Goal: Task Accomplishment & Management: Use online tool/utility

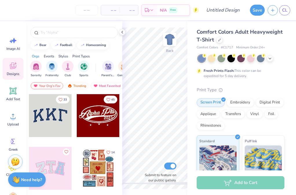
click at [211, 34] on span "Comfort Colors Adult Heavyweight T-Shirt" at bounding box center [240, 35] width 86 height 15
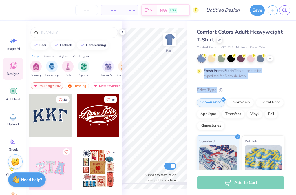
drag, startPoint x: 233, startPoint y: 89, endPoint x: 217, endPoint y: 44, distance: 47.8
click at [217, 45] on div "Comfort Colors Adult Heavyweight T-Shirt Comfort Colors # C1717 Minimum Order: …" at bounding box center [241, 147] width 88 height 238
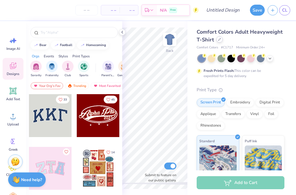
click at [218, 40] on icon at bounding box center [219, 39] width 3 height 3
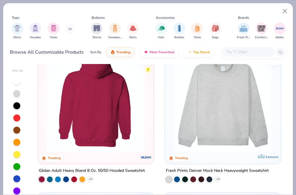
scroll to position [15, 0]
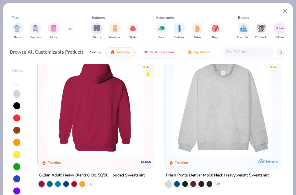
click at [108, 99] on img at bounding box center [95, 107] width 104 height 99
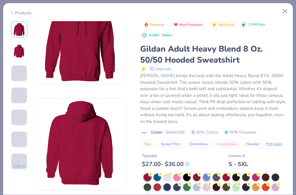
scroll to position [34, 0]
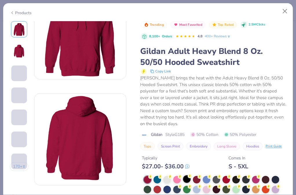
click at [186, 177] on div at bounding box center [187, 179] width 8 height 8
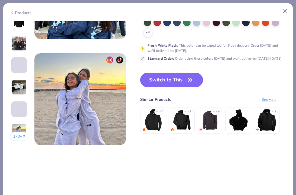
scroll to position [599, 0]
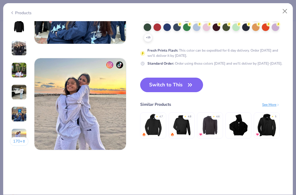
click at [186, 86] on icon "button" at bounding box center [190, 85] width 8 height 8
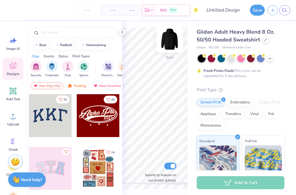
click at [169, 40] on img at bounding box center [169, 39] width 23 height 23
click at [169, 40] on img at bounding box center [170, 40] width 12 height 12
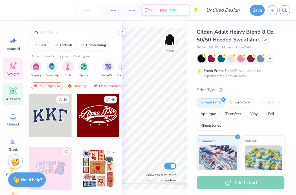
click at [11, 98] on span "Add Text" at bounding box center [13, 99] width 14 height 5
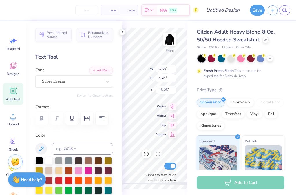
scroll to position [0, 0]
type textarea "Sweatshop Dance"
click at [173, 108] on icon at bounding box center [172, 105] width 8 height 7
type input "13.53"
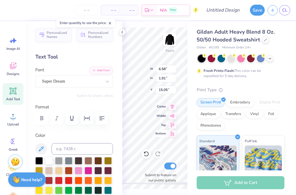
type input "5.21"
type input "13.39"
click at [169, 42] on img at bounding box center [169, 39] width 23 height 23
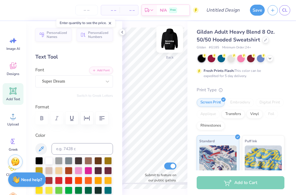
click at [168, 44] on img at bounding box center [169, 39] width 23 height 23
click at [170, 38] on img at bounding box center [169, 39] width 23 height 23
click at [170, 38] on img at bounding box center [170, 40] width 12 height 12
click at [171, 42] on img at bounding box center [169, 39] width 23 height 23
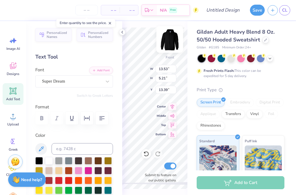
scroll to position [0, 0]
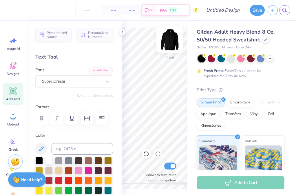
click at [173, 37] on img at bounding box center [169, 39] width 23 height 23
click at [14, 94] on icon at bounding box center [13, 91] width 9 height 9
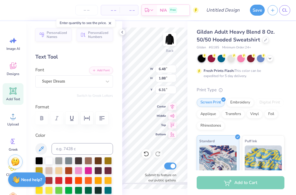
scroll to position [0, 0]
type textarea "Sweatshop Dance"
click at [100, 120] on icon "button" at bounding box center [101, 118] width 5 height 4
click at [169, 103] on div "Back W 13.33 13.33 " H 5.14 5.14 " Y 4.68 4.68 " Center Middle Top Bottom Submi…" at bounding box center [154, 108] width 65 height 174
type input "3.41"
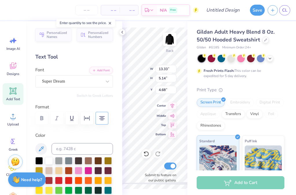
type input "1.31"
type input "8.51"
click at [121, 30] on icon at bounding box center [122, 32] width 5 height 5
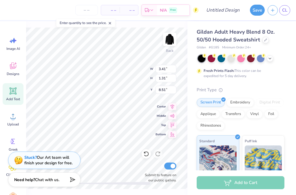
type input "5.67"
type input "2.18"
type input "1.14"
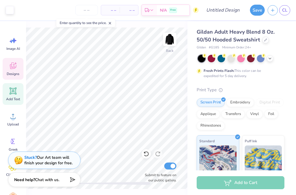
click at [15, 68] on icon at bounding box center [13, 65] width 9 height 9
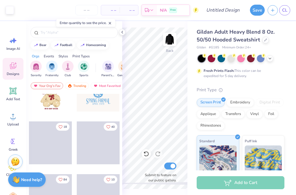
scroll to position [246, 0]
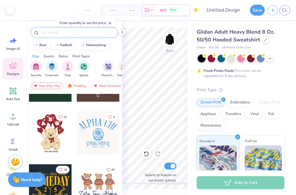
click at [49, 32] on input "text" at bounding box center [77, 33] width 74 height 6
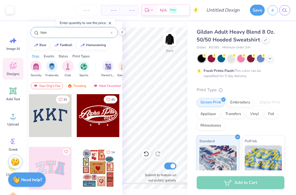
type input "lion"
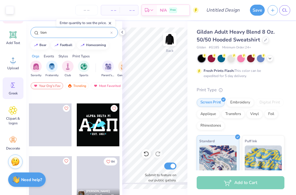
scroll to position [59, 0]
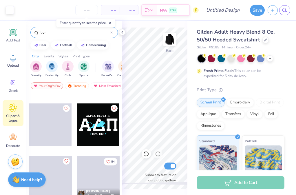
click at [15, 111] on icon at bounding box center [13, 108] width 8 height 8
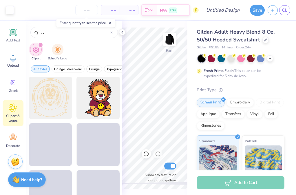
scroll to position [187, 0]
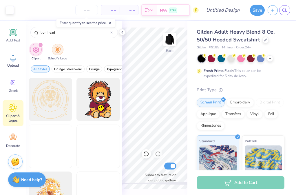
type input "lion head"
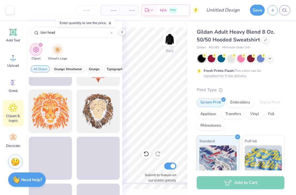
scroll to position [35, 0]
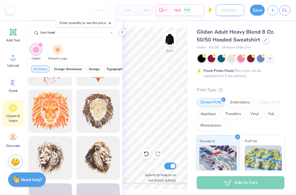
click at [219, 11] on input "Design Title" at bounding box center [230, 10] width 28 height 12
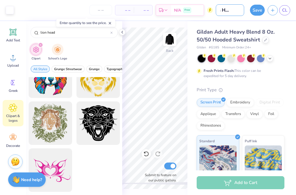
scroll to position [0, 0]
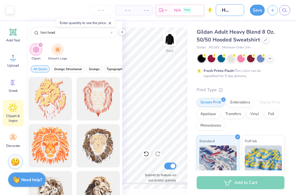
type input "Icon Hoodies"
click at [59, 48] on img "filter for School's Logo" at bounding box center [57, 49] width 6 height 7
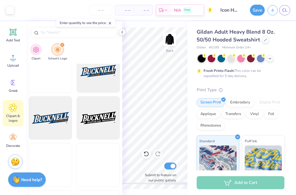
scroll to position [812, 0]
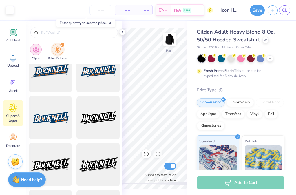
click at [36, 49] on img "filter for Clipart" at bounding box center [36, 49] width 7 height 7
type input "lion head"
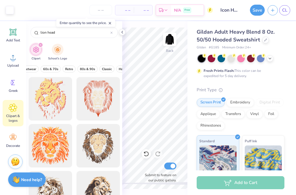
scroll to position [0, 125]
click at [17, 45] on div "Add Text" at bounding box center [13, 35] width 21 height 22
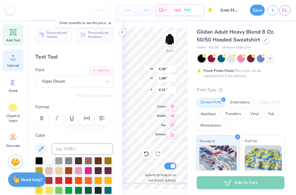
click at [11, 61] on icon at bounding box center [13, 57] width 9 height 9
click at [15, 59] on icon at bounding box center [13, 57] width 9 height 9
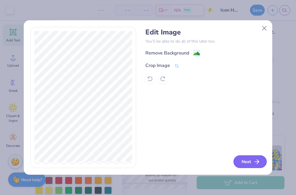
click at [250, 162] on button "Next" at bounding box center [249, 161] width 33 height 13
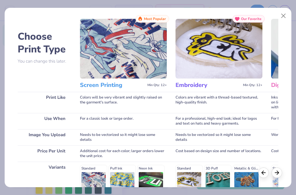
scroll to position [6, 0]
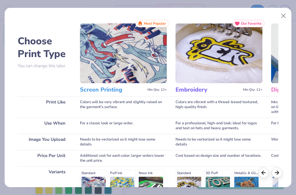
click at [131, 62] on img at bounding box center [123, 53] width 87 height 60
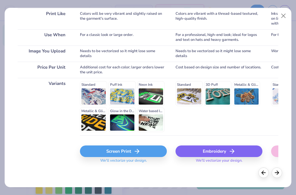
click at [135, 151] on icon at bounding box center [137, 151] width 7 height 7
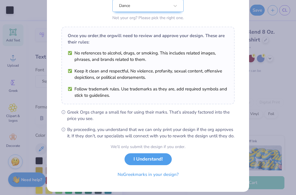
scroll to position [76, 0]
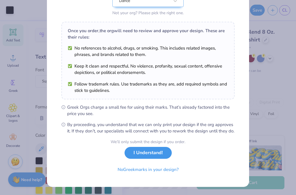
click at [151, 155] on button "I Understand!" at bounding box center [148, 153] width 47 height 12
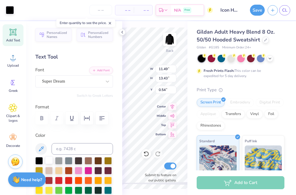
click at [52, 161] on div at bounding box center [49, 160] width 8 height 8
type input "0.57"
type input "7.58"
type input "8.86"
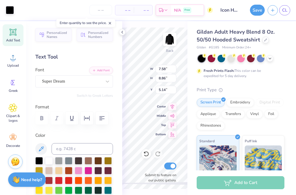
type input "5.14"
click at [147, 119] on div "Back W 7.58 7.58 " H 8.86 8.86 " Y 5.14 5.14 " Center Middle Top Bottom Submit …" at bounding box center [154, 108] width 65 height 174
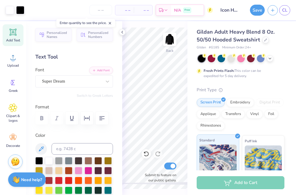
click at [217, 147] on img at bounding box center [217, 159] width 37 height 29
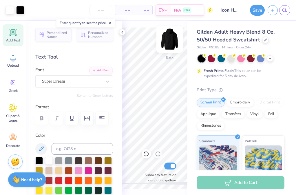
click at [170, 43] on img at bounding box center [169, 39] width 23 height 23
click at [169, 41] on img at bounding box center [169, 39] width 23 height 23
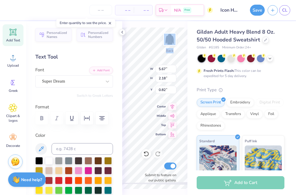
type input "1.21"
type input "0.88"
type input "4.63"
click at [137, 75] on div "Back W 1.00 1.00 " H 0.78 0.78 " Y 4.94 4.94 " Center Middle Top Bottom Submit …" at bounding box center [154, 108] width 65 height 174
click at [123, 32] on icon at bounding box center [122, 32] width 5 height 5
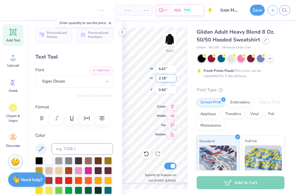
click at [158, 76] on div "Back W 5.67 5.67 " H 2.18 2.18 " Y 0.50 0.50 " Center Middle Top Bottom Submit …" at bounding box center [154, 108] width 65 height 174
click at [122, 32] on icon at bounding box center [122, 32] width 5 height 5
click at [175, 75] on div "Back W 5.67 5.67 " H 2.18 2.18 " Y 1.91 1.91 " Center Middle Top Bottom Submit …" at bounding box center [154, 108] width 65 height 174
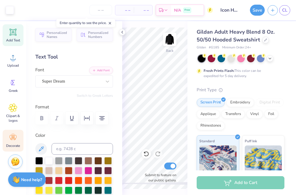
click at [10, 143] on div "Decorate" at bounding box center [13, 141] width 21 height 22
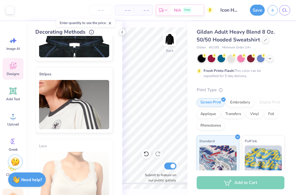
click at [12, 69] on icon at bounding box center [13, 65] width 9 height 9
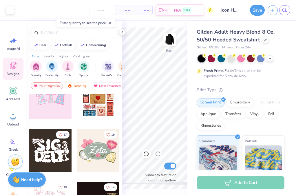
scroll to position [71, 0]
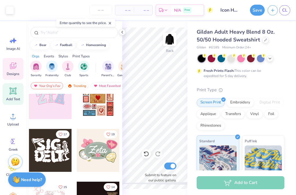
click at [14, 93] on icon at bounding box center [13, 91] width 6 height 6
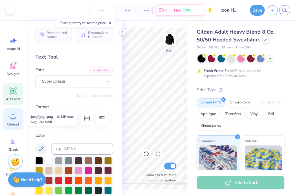
click at [15, 117] on icon at bounding box center [13, 116] width 9 height 9
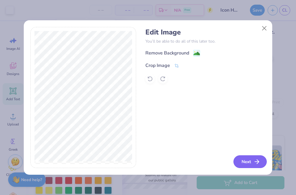
click at [252, 161] on button "Next" at bounding box center [249, 161] width 33 height 13
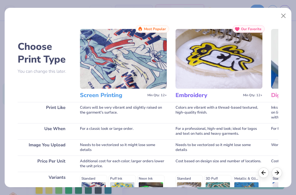
scroll to position [87, 0]
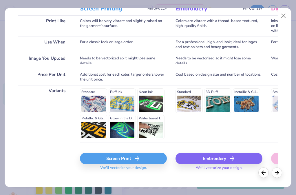
click at [136, 158] on icon at bounding box center [137, 158] width 7 height 7
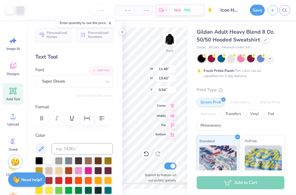
type input "3.28"
type input "3.83"
type input "10.13"
click at [174, 89] on div "Back W 3.28 3.28 " H 3.83 3.83 " Y 10.13 10.13 " Center Middle Top Bottom Submi…" at bounding box center [154, 108] width 65 height 174
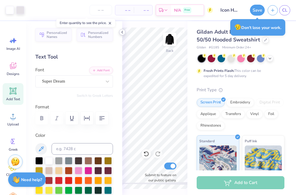
click at [120, 32] on icon at bounding box center [122, 32] width 5 height 5
click at [112, 23] on icon at bounding box center [110, 23] width 4 height 4
click at [123, 33] on polyline at bounding box center [122, 32] width 1 height 2
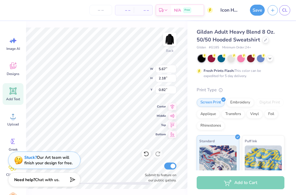
type input "3.28"
type input "3.83"
type input "3.42"
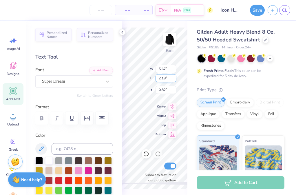
click at [174, 76] on div "Back W 5.67 5.67 " H 2.18 2.18 " Y 0.82 0.82 " Center Middle Top Bottom Submit …" at bounding box center [154, 108] width 65 height 174
click at [122, 32] on polyline at bounding box center [122, 32] width 1 height 2
click at [175, 75] on div "Back W 5.67 5.67 " H 2.18 2.18 " Y 0.82 0.82 " Center Middle Top Bottom Submit …" at bounding box center [154, 108] width 65 height 174
click at [123, 33] on icon at bounding box center [122, 32] width 5 height 5
click at [124, 31] on icon at bounding box center [122, 32] width 5 height 5
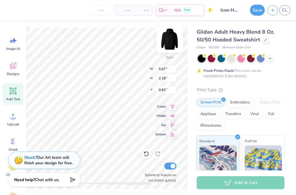
click at [169, 37] on img at bounding box center [169, 39] width 23 height 23
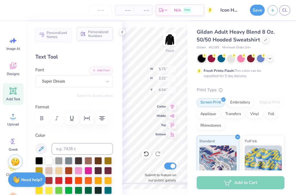
click at [100, 36] on span "Personalized Numbers" at bounding box center [98, 34] width 21 height 8
type input "2.78"
type input "2.00"
type input "15.00"
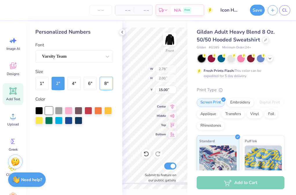
click at [103, 81] on button "8 "" at bounding box center [106, 83] width 13 height 13
click at [91, 85] on button "6 "" at bounding box center [90, 83] width 13 height 13
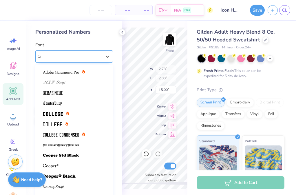
click at [74, 58] on div "Varsity Team" at bounding box center [71, 56] width 61 height 9
click at [119, 32] on div at bounding box center [122, 32] width 6 height 6
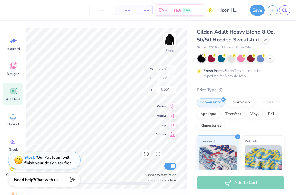
click at [15, 89] on icon at bounding box center [13, 91] width 9 height 9
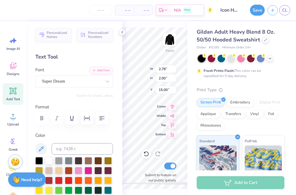
type input "6.58"
type input "1.91"
type input "15.05"
click at [57, 27] on button "Personalized Names" at bounding box center [53, 33] width 36 height 13
type input "12.43"
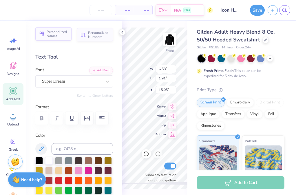
type input "2.00"
type input "15.00"
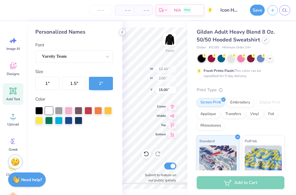
click at [121, 34] on div at bounding box center [122, 32] width 6 height 6
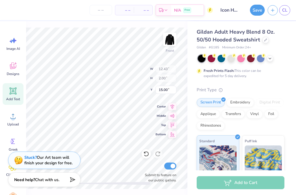
type input "8.35"
type input "6.00"
type input "10.46"
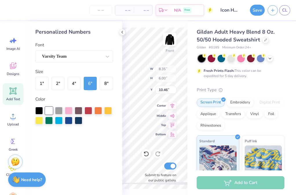
click at [162, 106] on div "Front W 8.35 8.35 " H 6.00 6.00 " Y 10.46 10.46 " Center Middle Top Bottom Subm…" at bounding box center [154, 108] width 65 height 174
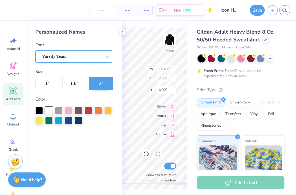
click at [75, 56] on div "Varsity Team" at bounding box center [71, 56] width 61 height 9
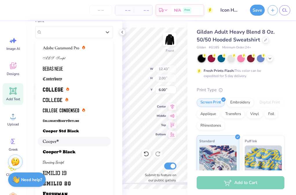
scroll to position [0, 0]
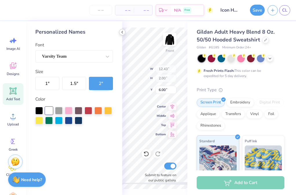
click at [122, 32] on polyline at bounding box center [122, 32] width 1 height 2
click at [168, 49] on div "Front" at bounding box center [169, 43] width 13 height 21
type input "12.24"
type input "1.97"
type input "3.81"
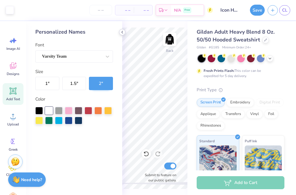
click at [121, 32] on icon at bounding box center [122, 32] width 5 height 5
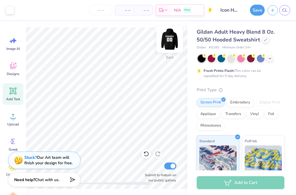
click at [171, 41] on img at bounding box center [169, 39] width 23 height 23
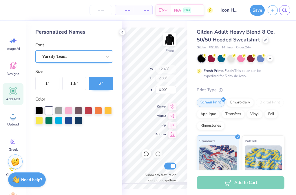
click at [79, 53] on div "Varsity Team" at bounding box center [71, 56] width 61 height 9
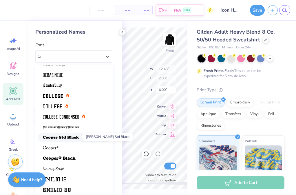
scroll to position [19, 0]
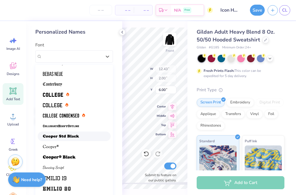
click at [79, 134] on div at bounding box center [74, 136] width 63 height 6
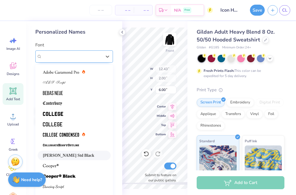
click at [65, 52] on div "[PERSON_NAME] Std Black" at bounding box center [71, 56] width 61 height 9
click at [69, 175] on img at bounding box center [59, 176] width 33 height 4
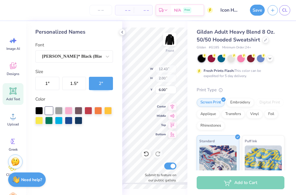
type input "8.35"
type input "6.00"
type input "9.05"
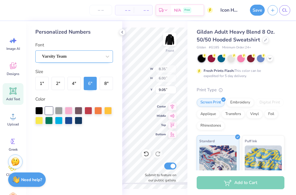
click at [96, 57] on div "Varsity Team" at bounding box center [71, 56] width 61 height 9
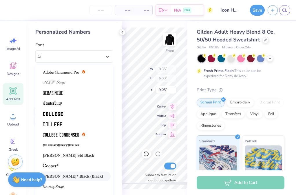
scroll to position [6, 0]
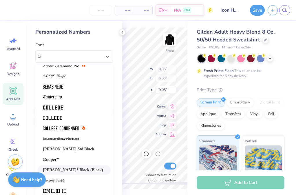
click at [78, 173] on div "[PERSON_NAME]* Black (Black)" at bounding box center [74, 170] width 73 height 10
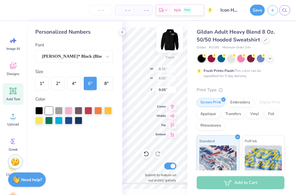
click at [171, 44] on img at bounding box center [169, 39] width 23 height 23
type input "11.08"
type input "5.91"
type input "6.87"
type input "5.67"
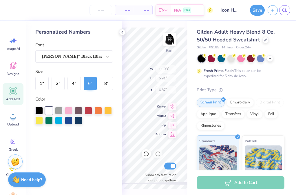
type input "2.18"
type input "0.82"
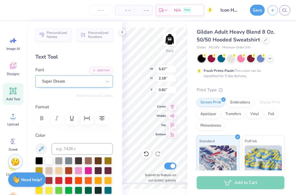
click at [89, 75] on div "Super Dream" at bounding box center [74, 81] width 78 height 12
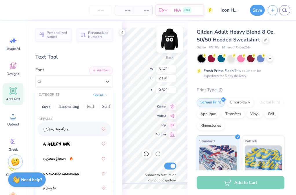
click at [165, 40] on img at bounding box center [169, 39] width 23 height 23
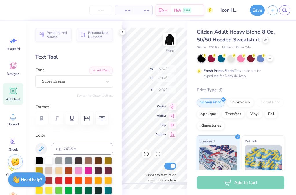
type input "5.75"
type input "2.22"
type input "6.04"
type input "14.01"
type input "2.00"
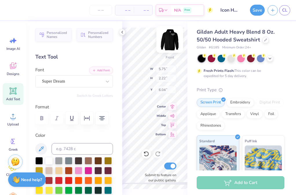
type input "6.09"
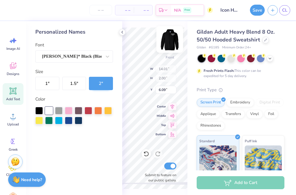
click at [172, 39] on img at bounding box center [169, 39] width 23 height 23
type input "13.80"
type input "1.97"
type input "3.81"
type input "5.67"
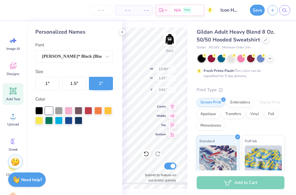
type input "2.18"
type input "0.82"
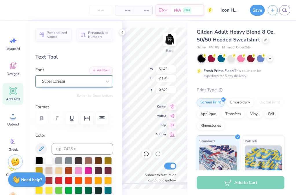
click at [81, 79] on div "Super Dream" at bounding box center [71, 81] width 61 height 9
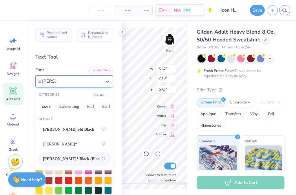
click at [73, 160] on span "[PERSON_NAME]* Black (Black)" at bounding box center [71, 159] width 57 height 6
type input "[PERSON_NAME]"
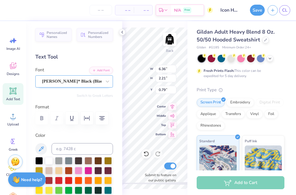
scroll to position [0, 1]
click at [158, 66] on div "Back W 6.36 6.36 " H 2.21 2.21 " Y 0.79 0.79 " Center Middle Top Bottom Submit …" at bounding box center [154, 108] width 65 height 174
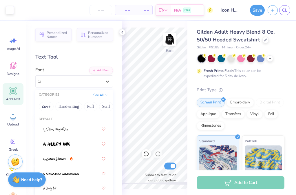
click at [102, 83] on div "[PERSON_NAME]* Black (Black)" at bounding box center [71, 81] width 61 height 9
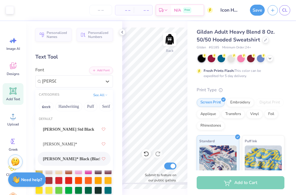
click at [79, 156] on div "[PERSON_NAME]* Black (Black)" at bounding box center [74, 158] width 63 height 10
type input "[PERSON_NAME]"
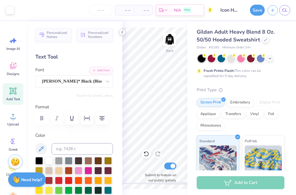
click at [122, 33] on icon at bounding box center [122, 32] width 5 height 5
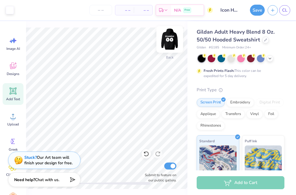
click at [165, 41] on img at bounding box center [169, 39] width 23 height 23
click at [166, 41] on img at bounding box center [170, 40] width 12 height 12
click at [167, 49] on div "Back" at bounding box center [169, 43] width 13 height 21
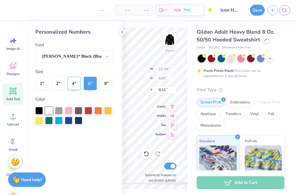
click at [76, 85] on button "4 "" at bounding box center [73, 83] width 13 height 13
click at [92, 87] on button "6 "" at bounding box center [90, 83] width 13 height 13
type input "14.01"
type input "2.00"
type input "6.00"
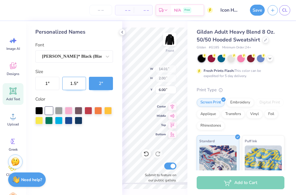
click at [73, 83] on button "1.5 "" at bounding box center [74, 83] width 24 height 13
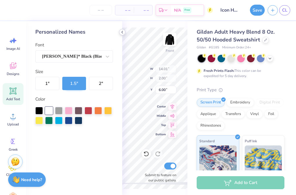
type input "11.24"
type input "6.00"
type input "9.16"
click at [121, 34] on icon at bounding box center [122, 32] width 5 height 5
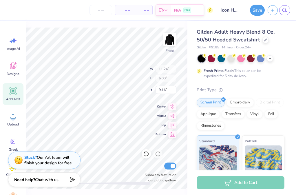
click at [10, 95] on icon at bounding box center [13, 91] width 9 height 9
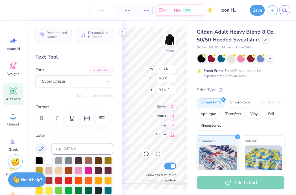
type input "6.58"
type input "1.91"
type input "15.05"
click at [81, 81] on div "Super Dream" at bounding box center [71, 81] width 61 height 9
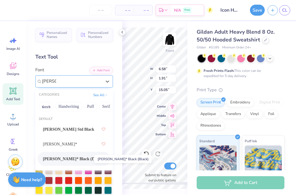
click at [79, 159] on span "[PERSON_NAME]* Black (Black)" at bounding box center [71, 159] width 57 height 6
type input "[PERSON_NAME]"
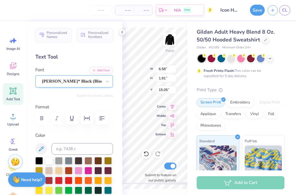
scroll to position [0, 3]
type textarea "You are in total control of your attitude and effort."
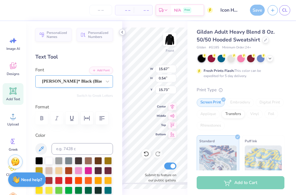
click at [121, 31] on icon at bounding box center [122, 32] width 5 height 5
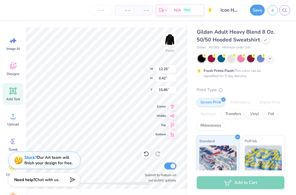
type input "12.25"
type input "0.42"
type input "15.85"
type input "8.66"
type input "0.30"
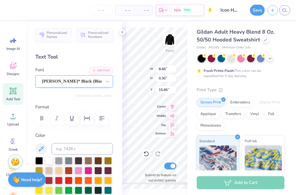
scroll to position [0, 3]
click at [174, 88] on input "15.86" at bounding box center [166, 90] width 21 height 8
click at [174, 88] on input "15.87" at bounding box center [166, 90] width 21 height 8
click at [174, 88] on input "15.88" at bounding box center [166, 90] width 21 height 8
click at [174, 88] on input "15.89" at bounding box center [166, 90] width 21 height 8
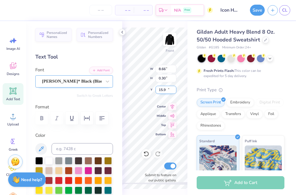
click at [174, 88] on input "15.9" at bounding box center [166, 90] width 21 height 8
click at [174, 88] on input "15.91" at bounding box center [166, 90] width 21 height 8
click at [174, 88] on input "15.92" at bounding box center [166, 90] width 21 height 8
click at [174, 88] on input "15.93" at bounding box center [166, 90] width 21 height 8
click at [174, 88] on input "15.94" at bounding box center [166, 90] width 21 height 8
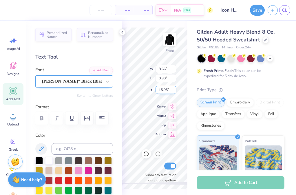
click at [174, 88] on input "15.95" at bounding box center [166, 90] width 21 height 8
click at [174, 88] on input "15.96" at bounding box center [166, 90] width 21 height 8
click at [174, 88] on input "15.97" at bounding box center [166, 90] width 21 height 8
click at [174, 88] on input "15.98" at bounding box center [166, 90] width 21 height 8
click at [174, 88] on input "15.99" at bounding box center [166, 90] width 21 height 8
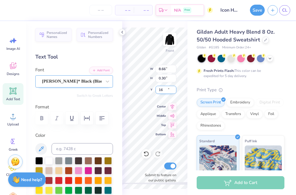
type input "16"
click at [174, 88] on input "16" at bounding box center [166, 90] width 21 height 8
click at [124, 34] on icon at bounding box center [122, 32] width 5 height 5
click at [167, 89] on input "15.85" at bounding box center [166, 90] width 21 height 8
click at [164, 89] on input "15.85" at bounding box center [166, 90] width 21 height 8
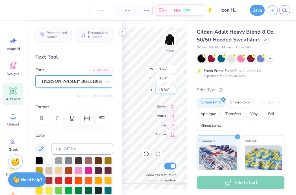
click at [173, 89] on input "15.86" at bounding box center [166, 90] width 21 height 8
click at [173, 89] on input "15.87" at bounding box center [166, 90] width 21 height 8
click at [173, 89] on input "15.88" at bounding box center [166, 90] width 21 height 8
click at [173, 89] on input "15.89" at bounding box center [166, 90] width 21 height 8
click at [173, 89] on input "15.9" at bounding box center [166, 90] width 21 height 8
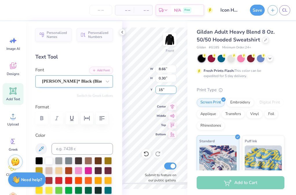
type input "1"
click at [123, 34] on div at bounding box center [122, 32] width 6 height 6
click at [174, 77] on input "0.31" at bounding box center [166, 78] width 21 height 8
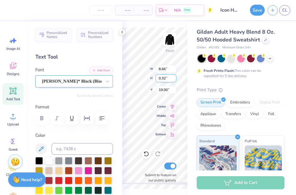
click at [174, 77] on input "0.32" at bounding box center [166, 78] width 21 height 8
click at [174, 77] on input "0.33" at bounding box center [166, 78] width 21 height 8
click at [174, 80] on input "0.32" at bounding box center [166, 78] width 21 height 8
click at [174, 80] on input "0.31" at bounding box center [166, 78] width 21 height 8
type input "0.3"
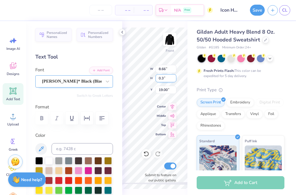
click at [174, 80] on input "0.3" at bounding box center [166, 78] width 21 height 8
type input "9.55"
type input "0.33"
type input "16.56"
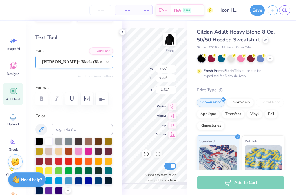
scroll to position [0, 0]
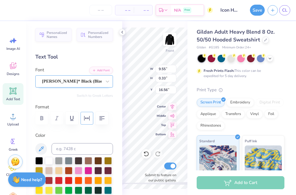
click at [91, 120] on button "button" at bounding box center [87, 118] width 13 height 13
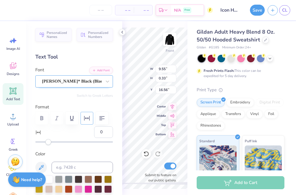
scroll to position [10, 0]
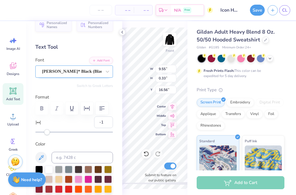
type input "0"
click at [48, 133] on div "Accessibility label" at bounding box center [48, 132] width 6 height 6
click at [90, 110] on icon "button" at bounding box center [86, 108] width 7 height 7
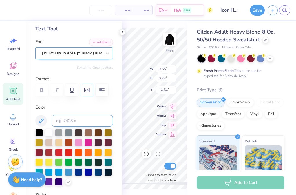
scroll to position [34, 0]
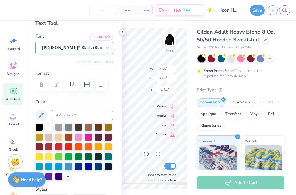
click at [122, 32] on polyline at bounding box center [122, 32] width 1 height 2
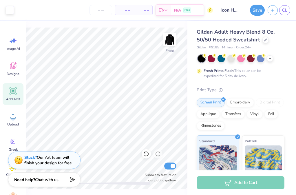
click at [14, 94] on icon at bounding box center [13, 91] width 9 height 9
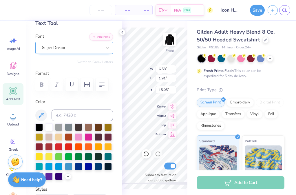
type textarea "t"
type textarea "Two things you are in total control of in life are your attitude and your effort"
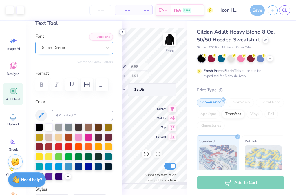
click at [123, 35] on div at bounding box center [122, 32] width 6 height 6
click at [124, 32] on icon at bounding box center [122, 32] width 5 height 5
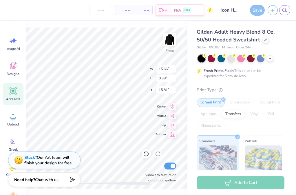
click at [132, 10] on div "– – Per Item" at bounding box center [124, 10] width 19 height 10
click at [127, 10] on span "– –" at bounding box center [125, 10] width 12 height 6
click at [145, 10] on span "– –" at bounding box center [143, 10] width 12 height 6
type input "12.62"
type input "0.30"
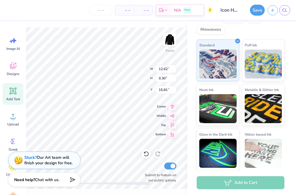
scroll to position [0, 0]
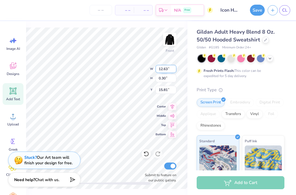
click at [173, 68] on input "12.63" at bounding box center [166, 69] width 21 height 8
click at [173, 68] on input "12.64" at bounding box center [166, 69] width 21 height 8
click at [173, 68] on input "12.65" at bounding box center [166, 69] width 21 height 8
click at [173, 68] on input "12.66" at bounding box center [166, 69] width 21 height 8
click at [173, 68] on input "12.67" at bounding box center [166, 69] width 21 height 8
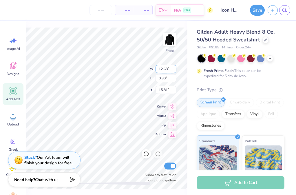
click at [173, 68] on input "12.68" at bounding box center [166, 69] width 21 height 8
click at [164, 70] on input "12.68" at bounding box center [166, 69] width 21 height 8
type input "15.00"
type input "0.36"
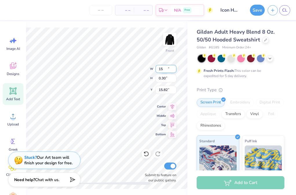
type input "15.82"
type input "1"
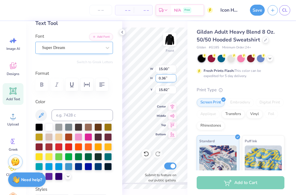
click at [165, 79] on input "0.36" at bounding box center [166, 78] width 21 height 8
click at [163, 79] on input "0.36" at bounding box center [166, 78] width 21 height 8
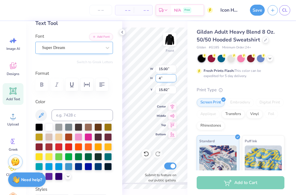
type input "4"
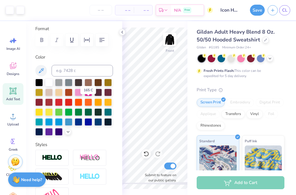
scroll to position [68, 0]
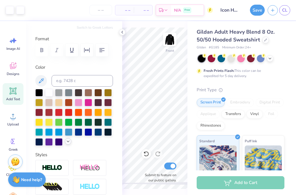
click at [69, 142] on icon at bounding box center [68, 141] width 5 height 5
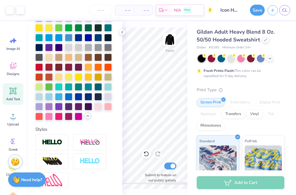
scroll to position [233, 0]
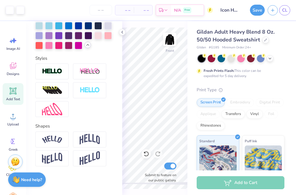
click at [88, 47] on div at bounding box center [88, 45] width 6 height 6
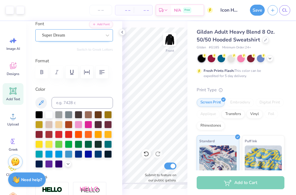
scroll to position [0, 0]
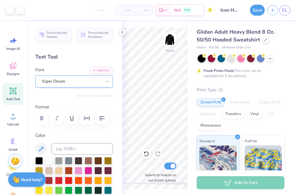
click at [17, 160] on img at bounding box center [15, 160] width 9 height 9
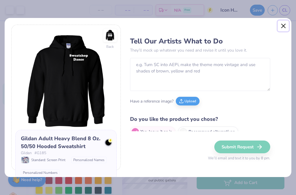
click at [283, 23] on button "Close" at bounding box center [283, 26] width 11 height 11
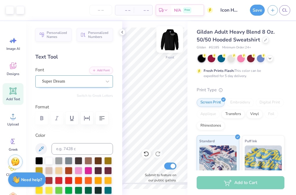
click at [171, 44] on img at bounding box center [169, 39] width 23 height 23
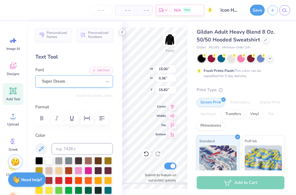
click at [121, 34] on icon at bounding box center [122, 32] width 5 height 5
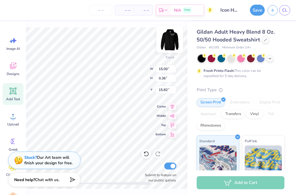
click at [170, 41] on img at bounding box center [169, 39] width 23 height 23
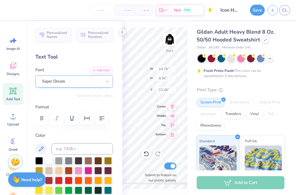
type input "14.78"
type input "13.49"
type input "6.36"
type input "2.21"
type input "0.79"
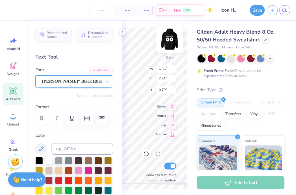
click at [173, 40] on img at bounding box center [169, 39] width 23 height 23
type input "6.46"
type input "2.24"
type input "6.04"
type input "15.00"
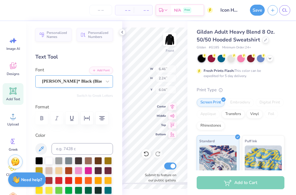
type input "0.36"
type input "15.82"
click at [163, 78] on input "0.36" at bounding box center [166, 78] width 21 height 8
click at [165, 80] on input "0.36" at bounding box center [166, 78] width 21 height 8
type input "0"
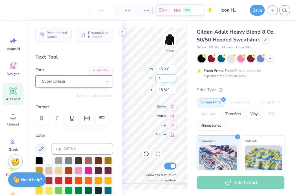
type input "1"
type input "5"
click at [156, 166] on div "Submit to feature on our public gallery." at bounding box center [159, 171] width 35 height 21
click at [122, 33] on icon at bounding box center [122, 32] width 5 height 5
click at [122, 31] on icon at bounding box center [122, 32] width 5 height 5
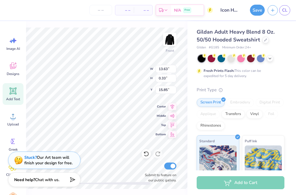
type input "13.63"
type input "0.33"
type input "15.85"
type input "12.16"
type input "0.29"
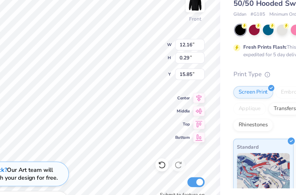
scroll to position [0, 6]
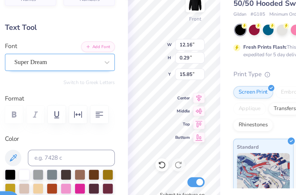
type input "12.08"
type textarea "Two things you are in total control of in life are your attitude and your effort"
type input "9.57"
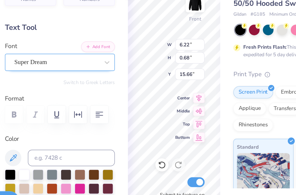
type input "1.05"
type input "15.29"
click at [103, 118] on icon "button" at bounding box center [101, 118] width 7 height 7
type input "17.49"
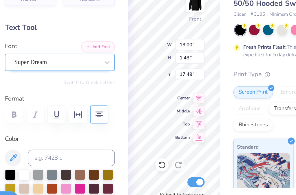
type input "13.00"
type input "1.43"
type input "17.07"
click at [158, 131] on div "Bottom" at bounding box center [166, 133] width 21 height 7
click at [146, 146] on div "Front W 13.00 13.00 " H 1.43 1.43 " Y 17.07 17.07 " Center Middle Top Bottom Su…" at bounding box center [154, 108] width 65 height 174
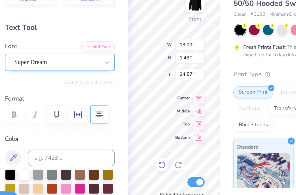
click at [147, 156] on icon at bounding box center [146, 154] width 6 height 6
click at [147, 155] on icon at bounding box center [146, 154] width 6 height 6
type input "16.64"
type textarea "Two things you are in total control of in life are your attitude and your effort"
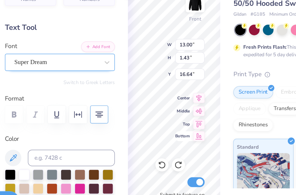
click at [158, 137] on div "Front W 13.00 13.00 " H 1.43 1.43 " Y 16.64 16.64 " Center Middle Top Bottom Su…" at bounding box center [154, 108] width 65 height 174
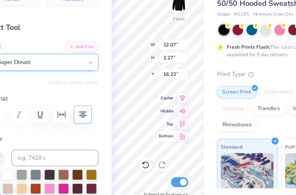
scroll to position [1, 2]
type textarea "Two things you are in total control of in life are your attitude and your effort"
type input "9.13"
type input "4.16"
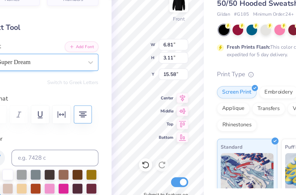
type input "14.53"
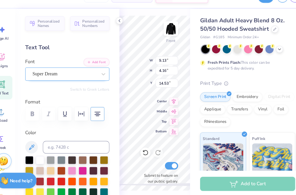
type textarea "Two things you are in total control of in life are your attitude and your effort"
type input "11.72"
type input "3.04"
type input "16.56"
click at [123, 33] on icon at bounding box center [122, 32] width 5 height 5
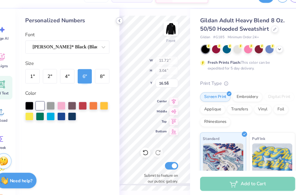
type input "11.24"
type input "6.00"
type input "8.77"
click at [163, 118] on div "Front W 11.24 11.24 " H 6.00 6.00 " Y 8.77 8.77 " Center Middle Top Bottom Subm…" at bounding box center [154, 108] width 65 height 174
click at [120, 30] on icon at bounding box center [122, 32] width 5 height 5
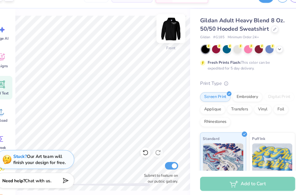
click at [171, 43] on img at bounding box center [169, 39] width 23 height 23
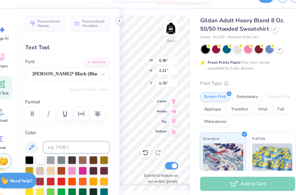
click at [123, 33] on icon at bounding box center [122, 32] width 5 height 5
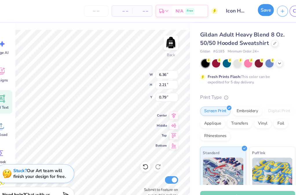
click at [257, 10] on button "Save" at bounding box center [257, 9] width 15 height 11
click at [256, 11] on div "Save" at bounding box center [257, 10] width 15 height 11
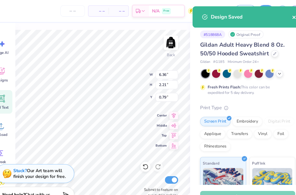
click at [283, 18] on icon "close" at bounding box center [283, 16] width 4 height 5
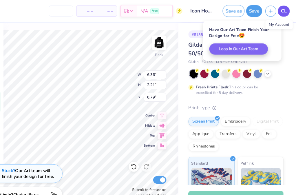
click at [282, 12] on span "CL" at bounding box center [284, 10] width 5 height 7
click at [270, 13] on button "button" at bounding box center [273, 9] width 10 height 10
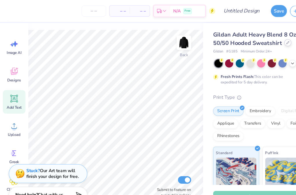
click at [265, 40] on icon at bounding box center [265, 39] width 3 height 3
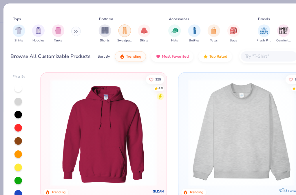
click at [119, 29] on div "filter for Sweatpants" at bounding box center [115, 29] width 12 height 12
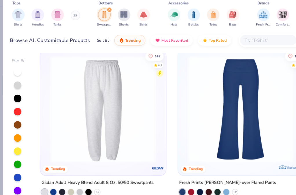
scroll to position [115, 0]
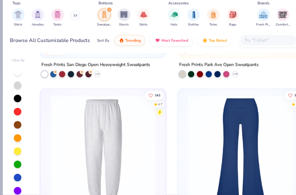
click at [129, 156] on img at bounding box center [95, 151] width 104 height 99
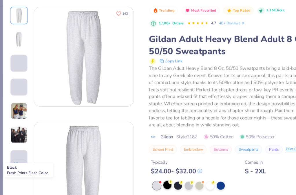
click at [155, 184] on div at bounding box center [155, 186] width 8 height 8
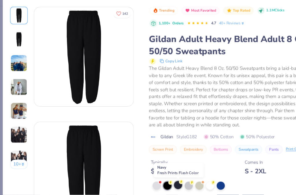
click at [164, 187] on div at bounding box center [165, 186] width 8 height 8
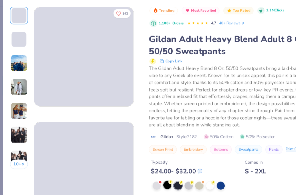
click at [154, 186] on div at bounding box center [155, 186] width 8 height 8
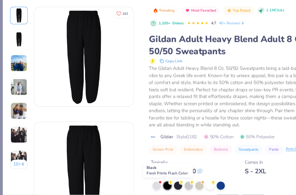
click at [155, 187] on div at bounding box center [155, 186] width 8 height 8
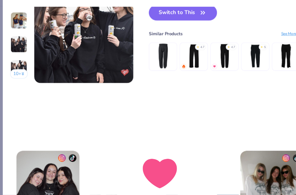
scroll to position [643, 0]
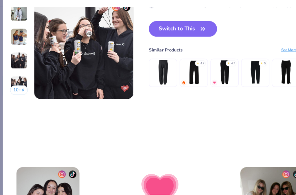
click at [183, 46] on button "Switch to This" at bounding box center [169, 41] width 63 height 14
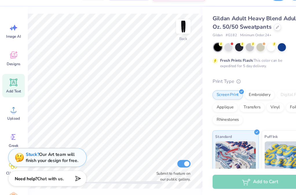
click at [12, 91] on icon at bounding box center [13, 91] width 6 height 6
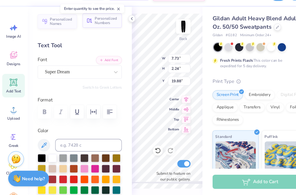
click at [91, 35] on span "Personalized Numbers" at bounding box center [98, 34] width 21 height 8
type input "2.78"
type input "2.00"
type input "20.00"
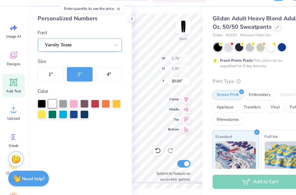
click at [75, 62] on div "Varsity Team" at bounding box center [74, 56] width 78 height 12
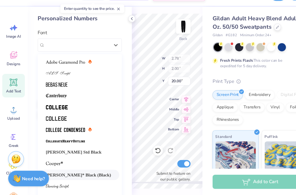
click at [72, 173] on span "[PERSON_NAME]* Black (Black)" at bounding box center [73, 176] width 60 height 6
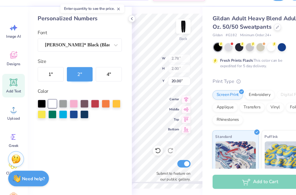
type input "7.73"
type input "2.24"
type input "19.88"
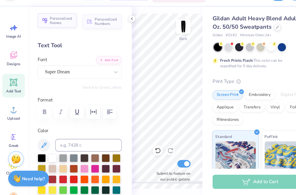
click at [53, 36] on span "Personalized Names" at bounding box center [57, 34] width 21 height 8
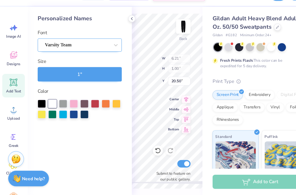
click at [76, 58] on div "Varsity Team" at bounding box center [71, 56] width 61 height 9
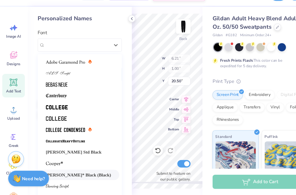
click at [69, 173] on div "[PERSON_NAME]* Black (Black)" at bounding box center [74, 176] width 73 height 10
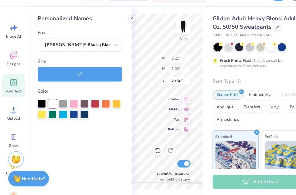
type input "3.75"
type input "2.00"
type input "4.79"
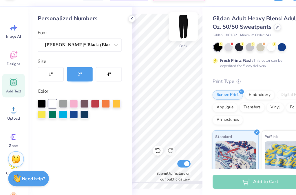
click at [169, 43] on img at bounding box center [169, 39] width 23 height 23
click at [169, 43] on img at bounding box center [170, 40] width 12 height 12
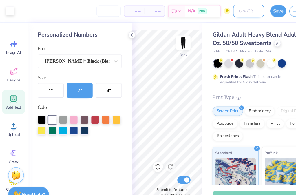
click at [226, 8] on input "Design Title" at bounding box center [230, 10] width 28 height 12
type input "Icon Sweatpants"
click at [169, 39] on img at bounding box center [169, 39] width 23 height 23
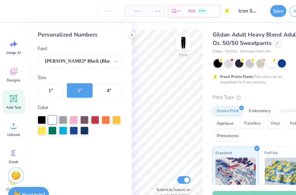
click at [169, 39] on img at bounding box center [170, 40] width 12 height 12
click at [171, 42] on img at bounding box center [169, 39] width 23 height 23
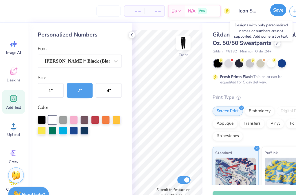
click at [259, 8] on button "Save" at bounding box center [257, 9] width 15 height 11
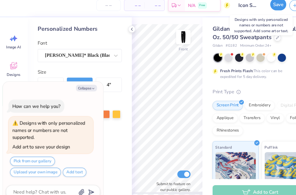
click at [259, 14] on button "Save" at bounding box center [257, 9] width 15 height 11
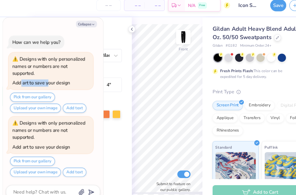
drag, startPoint x: 21, startPoint y: 83, endPoint x: 45, endPoint y: 83, distance: 24.6
click at [45, 83] on div "Add art to save your design" at bounding box center [39, 82] width 54 height 6
click at [123, 33] on icon at bounding box center [122, 32] width 5 height 5
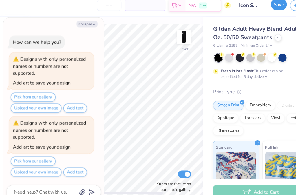
click at [255, 12] on button "Save" at bounding box center [257, 9] width 15 height 11
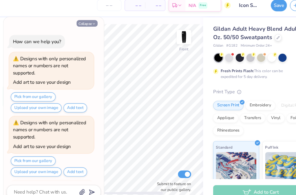
click at [83, 27] on button "Collapse" at bounding box center [80, 27] width 19 height 6
type textarea "x"
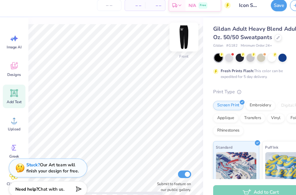
click at [166, 40] on img at bounding box center [169, 39] width 23 height 23
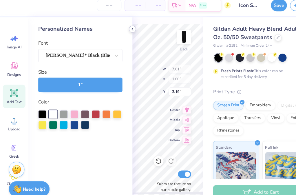
click at [121, 33] on icon at bounding box center [122, 32] width 5 height 5
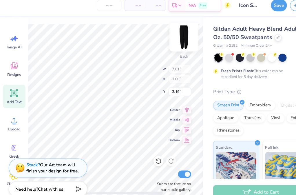
click at [167, 36] on img at bounding box center [169, 39] width 23 height 23
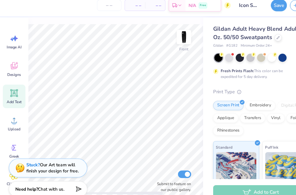
click at [17, 92] on div "Add Text" at bounding box center [13, 94] width 21 height 22
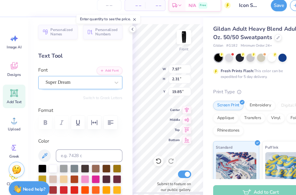
click at [78, 76] on div "Super Dream" at bounding box center [74, 81] width 78 height 12
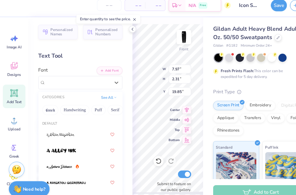
type input "c"
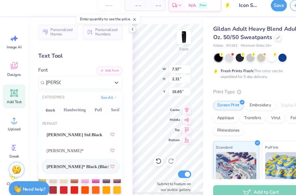
click at [85, 160] on span "[PERSON_NAME]* Black (Black)" at bounding box center [71, 159] width 57 height 6
type input "[PERSON_NAME]"
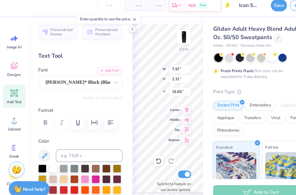
type textarea "C"
type textarea "Icons"
drag, startPoint x: 142, startPoint y: 170, endPoint x: 145, endPoint y: 166, distance: 4.2
click at [145, 166] on div "Submit to feature on our public gallery." at bounding box center [159, 171] width 35 height 21
click at [142, 164] on div "Submit to feature on our public gallery." at bounding box center [159, 171] width 35 height 21
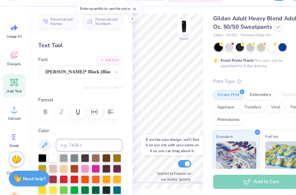
click at [143, 164] on div "Submit to feature on our public gallery." at bounding box center [159, 171] width 35 height 21
click at [144, 165] on div "Submit to feature on our public gallery." at bounding box center [159, 171] width 35 height 21
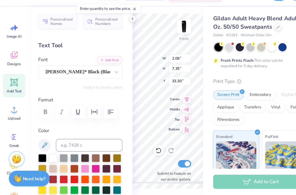
click at [142, 161] on div "Front W 2.09 2.09 " H 7.35 7.35 " Y 33.30 33.30 " Center Middle Top Bottom Subm…" at bounding box center [154, 108] width 65 height 174
click at [142, 166] on div "Submit to feature on our public gallery." at bounding box center [159, 171] width 35 height 21
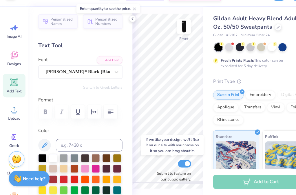
click at [142, 165] on div "Submit to feature on our public gallery." at bounding box center [159, 171] width 35 height 21
click at [144, 162] on div "Submit to feature on our public gallery." at bounding box center [159, 171] width 35 height 21
click at [142, 169] on div "Submit to feature on our public gallery." at bounding box center [159, 171] width 35 height 21
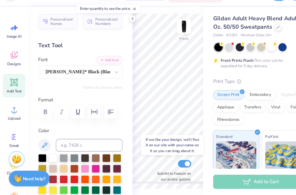
click at [142, 169] on div "Submit to feature on our public gallery." at bounding box center [159, 171] width 35 height 21
click at [142, 170] on div "Submit to feature on our public gallery." at bounding box center [159, 171] width 35 height 21
click at [141, 149] on div "Front Submit to feature on our public gallery." at bounding box center [154, 108] width 65 height 174
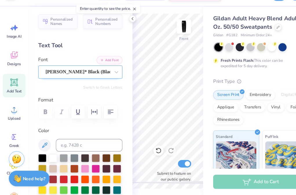
click at [96, 83] on div "[PERSON_NAME]* Black (Black)" at bounding box center [71, 81] width 61 height 9
click at [148, 156] on icon at bounding box center [146, 154] width 6 height 6
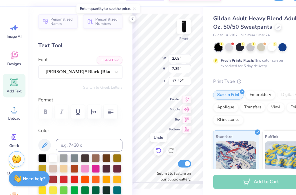
click at [143, 157] on div "Front W 2.09 2.09 " H 7.35 7.35 " Y 17.32 17.32 " Center Middle Top Bottom Subm…" at bounding box center [154, 108] width 65 height 174
type input "2.71"
type input "9.51"
type input "29.36"
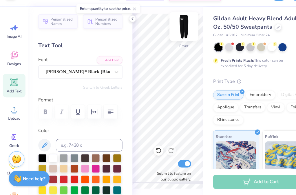
click at [170, 44] on img at bounding box center [169, 39] width 23 height 23
click at [170, 44] on img at bounding box center [170, 40] width 12 height 12
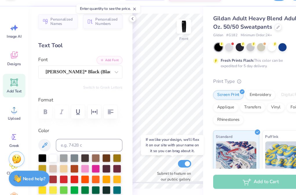
click at [143, 163] on div "Submit to feature on our public gallery." at bounding box center [159, 171] width 35 height 21
click at [143, 165] on div "Submit to feature on our public gallery." at bounding box center [159, 171] width 35 height 21
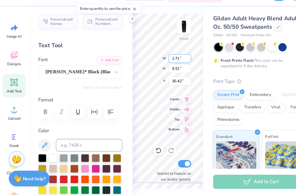
type input "10.83"
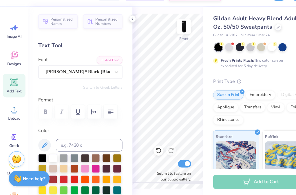
click at [13, 91] on icon at bounding box center [13, 90] width 7 height 7
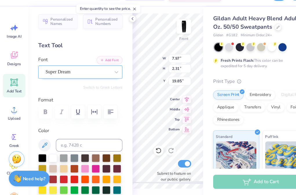
click at [65, 82] on div "Super Dream" at bounding box center [71, 81] width 61 height 9
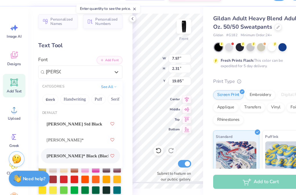
click at [55, 165] on div "[PERSON_NAME]* Black (Black)" at bounding box center [74, 159] width 73 height 14
type input "[PERSON_NAME]"
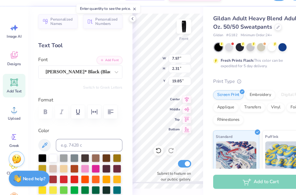
scroll to position [1, 0]
type textarea "I C O N S"
click at [103, 117] on icon "button" at bounding box center [101, 118] width 7 height 7
click at [140, 69] on div "Front W 7.97 7.97 " H 2.31 2.31 " Y 19.85 19.85 " Center Middle Top Bottom Subm…" at bounding box center [154, 108] width 65 height 174
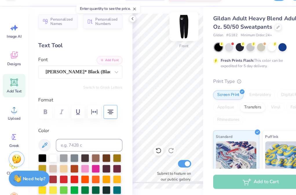
click at [172, 39] on img at bounding box center [169, 39] width 23 height 23
click at [171, 39] on img at bounding box center [169, 39] width 23 height 23
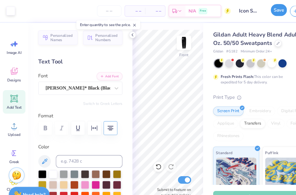
click at [257, 12] on button "Save" at bounding box center [257, 9] width 15 height 11
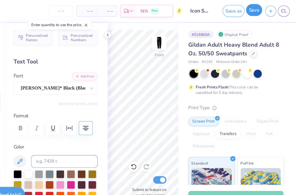
click at [254, 11] on button "Save" at bounding box center [257, 9] width 15 height 11
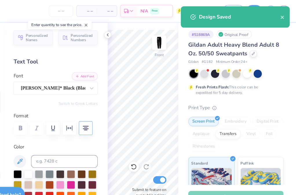
click at [287, 10] on div "Design Saved" at bounding box center [240, 16] width 100 height 20
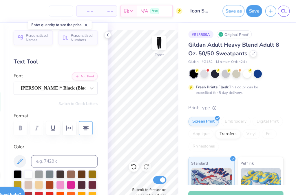
click at [282, 17] on div "Design Saved" at bounding box center [240, 18] width 103 height 26
click at [285, 7] on div "Design Saved" at bounding box center [240, 6] width 103 height 2
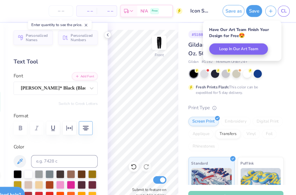
click at [279, 14] on div "CL" at bounding box center [279, 10] width 23 height 10
click at [285, 11] on span "CL" at bounding box center [284, 10] width 5 height 7
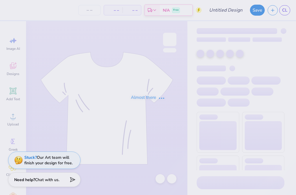
type input "Icon Hoodies"
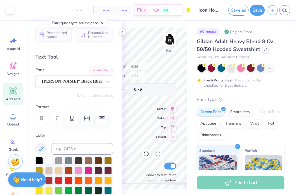
click at [125, 78] on div "Back W 6.36 H 2.21 Y 0.79 Center Middle Top Bottom Submit to feature on our pub…" at bounding box center [154, 108] width 65 height 174
type textarea "Sweatshop Ocons"
type textarea "Sweatshop Icons"
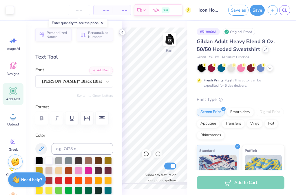
click at [121, 32] on icon at bounding box center [122, 32] width 5 height 5
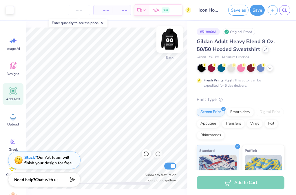
click at [168, 42] on img at bounding box center [169, 39] width 23 height 23
click at [171, 41] on img at bounding box center [169, 39] width 23 height 23
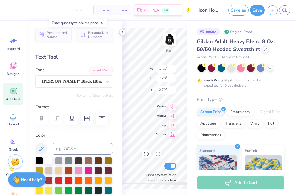
click at [121, 32] on icon at bounding box center [122, 32] width 5 height 5
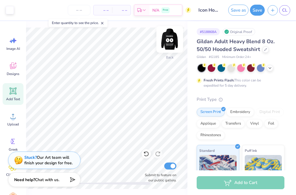
click at [169, 43] on img at bounding box center [169, 39] width 23 height 23
click at [257, 12] on button "Save" at bounding box center [257, 9] width 15 height 11
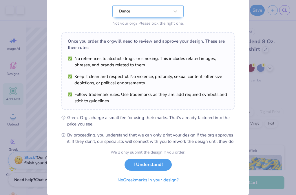
scroll to position [76, 0]
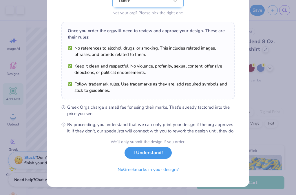
click at [158, 156] on button "I Understand!" at bounding box center [148, 153] width 47 height 12
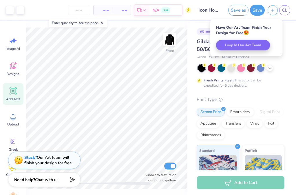
scroll to position [0, 0]
click at [286, 12] on span "CL" at bounding box center [284, 10] width 5 height 7
